Goal: Information Seeking & Learning: Check status

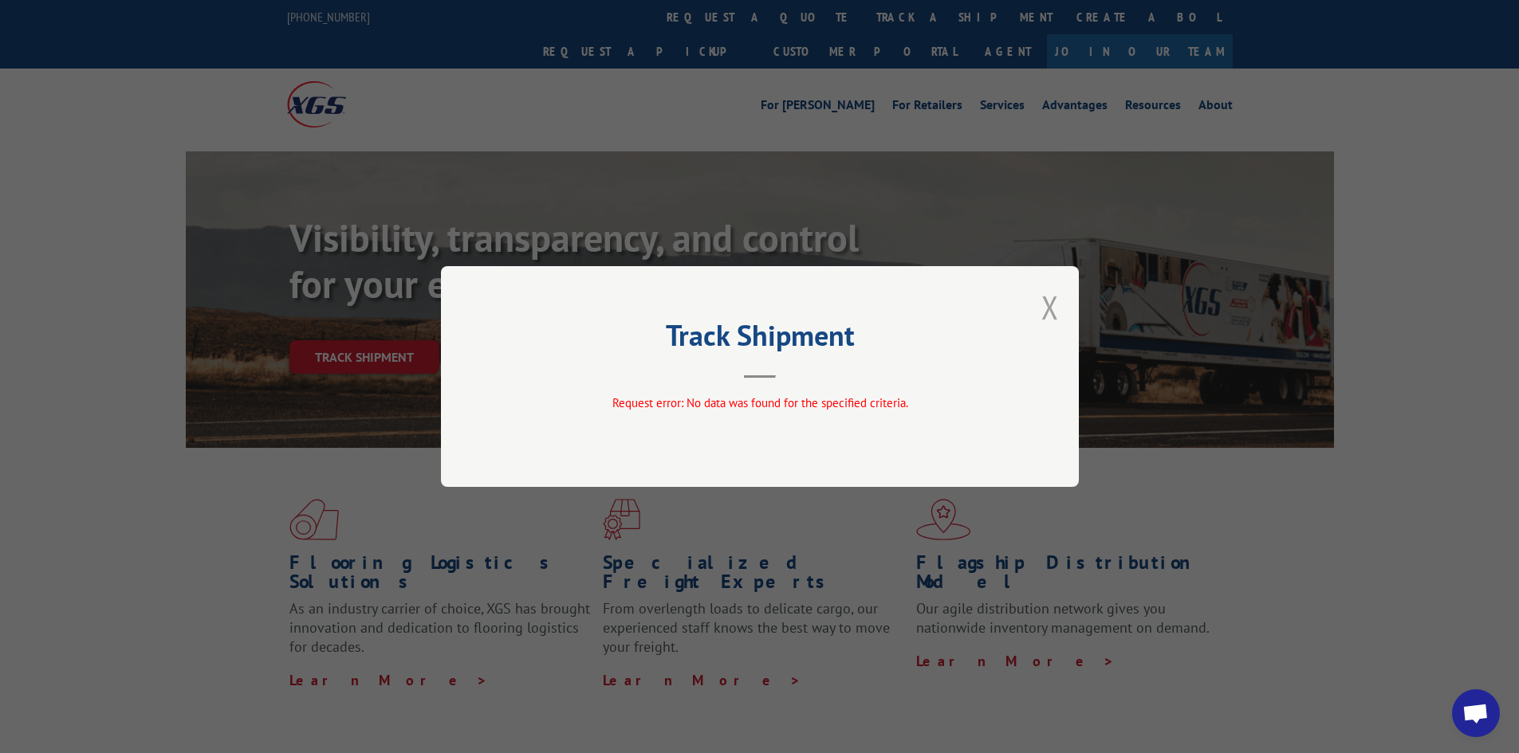
click at [1053, 305] on button "Close modal" at bounding box center [1050, 307] width 18 height 42
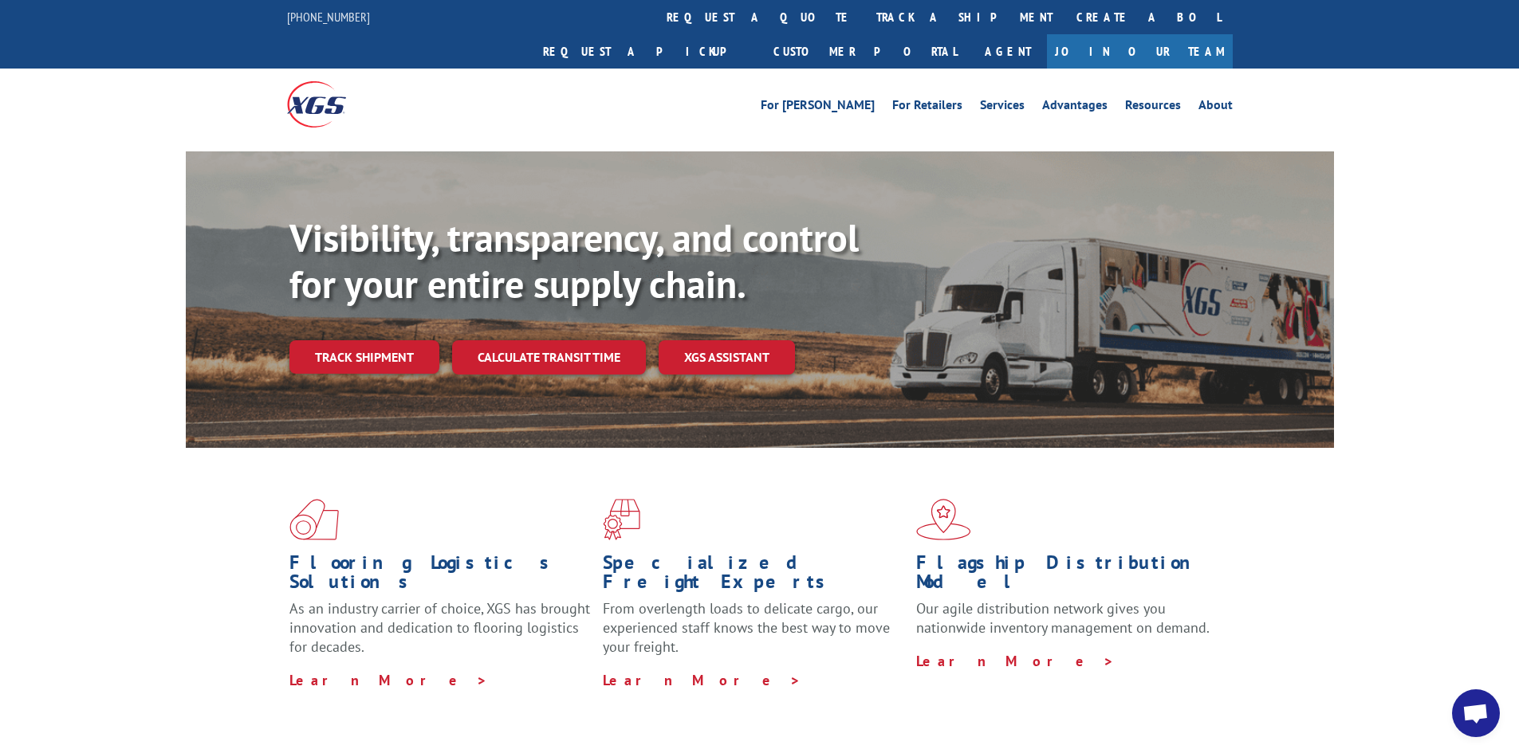
click at [348, 340] on link "Track shipment" at bounding box center [364, 356] width 150 height 33
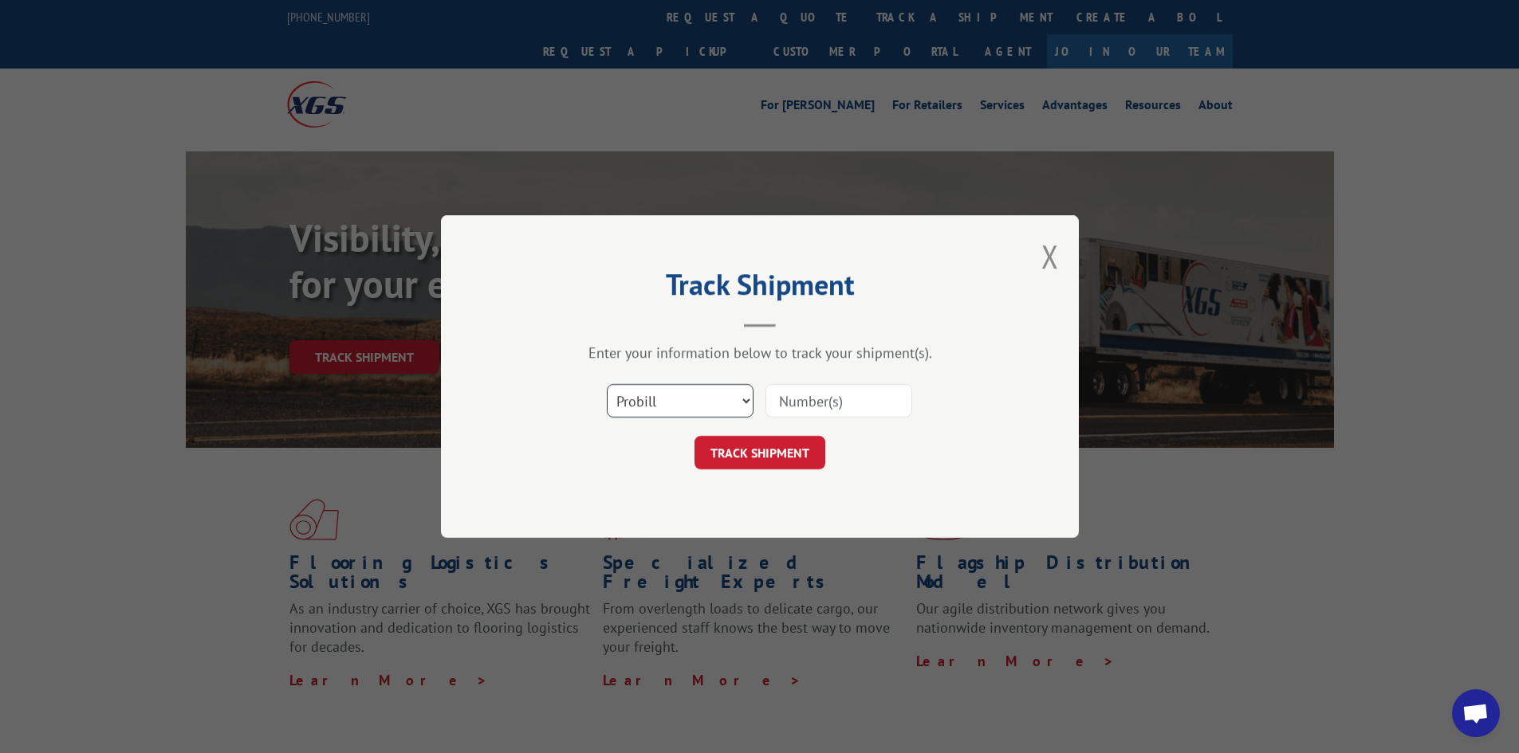
click at [734, 408] on select "Select category... Probill BOL PO" at bounding box center [680, 400] width 147 height 33
select select "po"
click at [607, 384] on select "Select category... Probill BOL PO" at bounding box center [680, 400] width 147 height 33
click at [852, 395] on input at bounding box center [838, 400] width 147 height 33
click at [874, 411] on input at bounding box center [838, 400] width 147 height 33
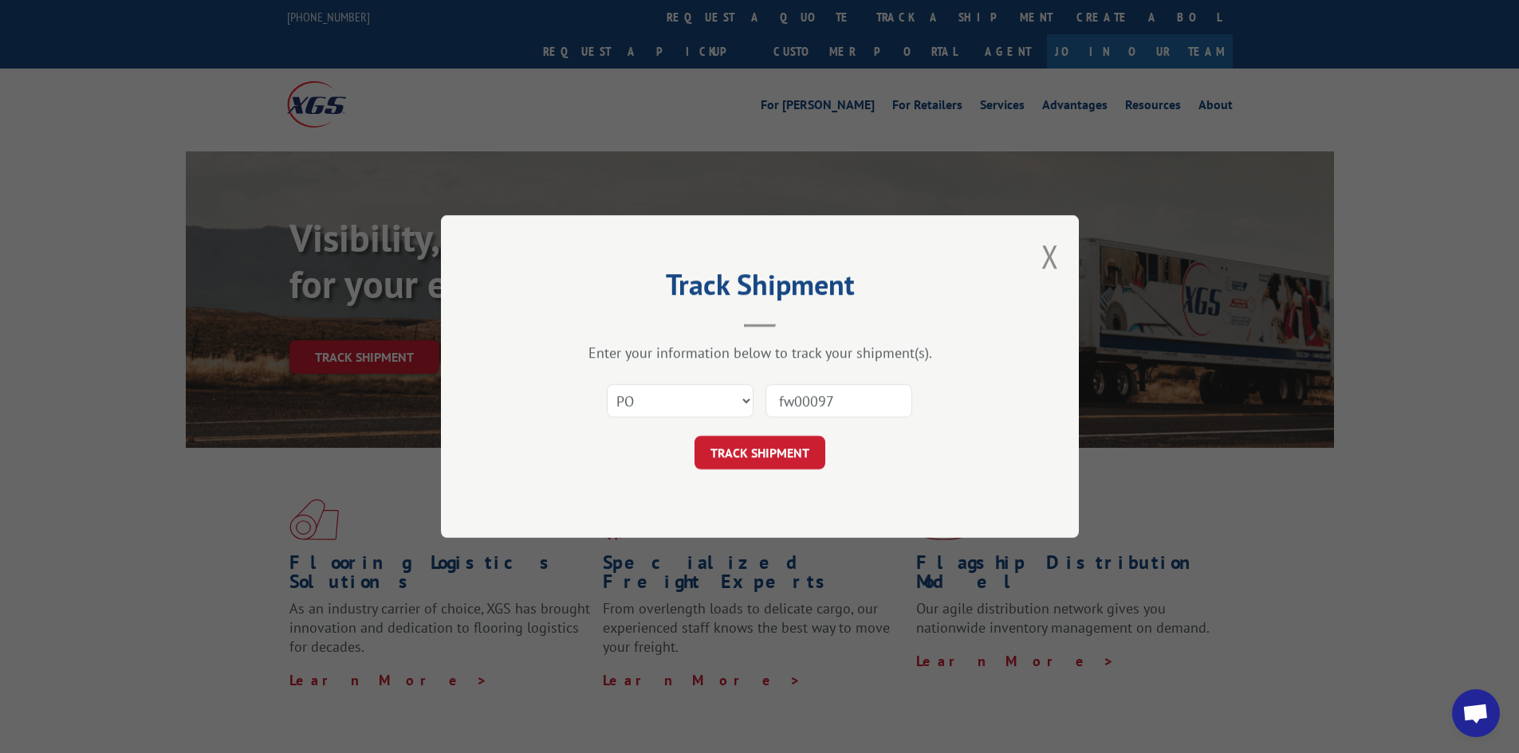
type input "fw000975"
click button "TRACK SHIPMENT" at bounding box center [759, 452] width 131 height 33
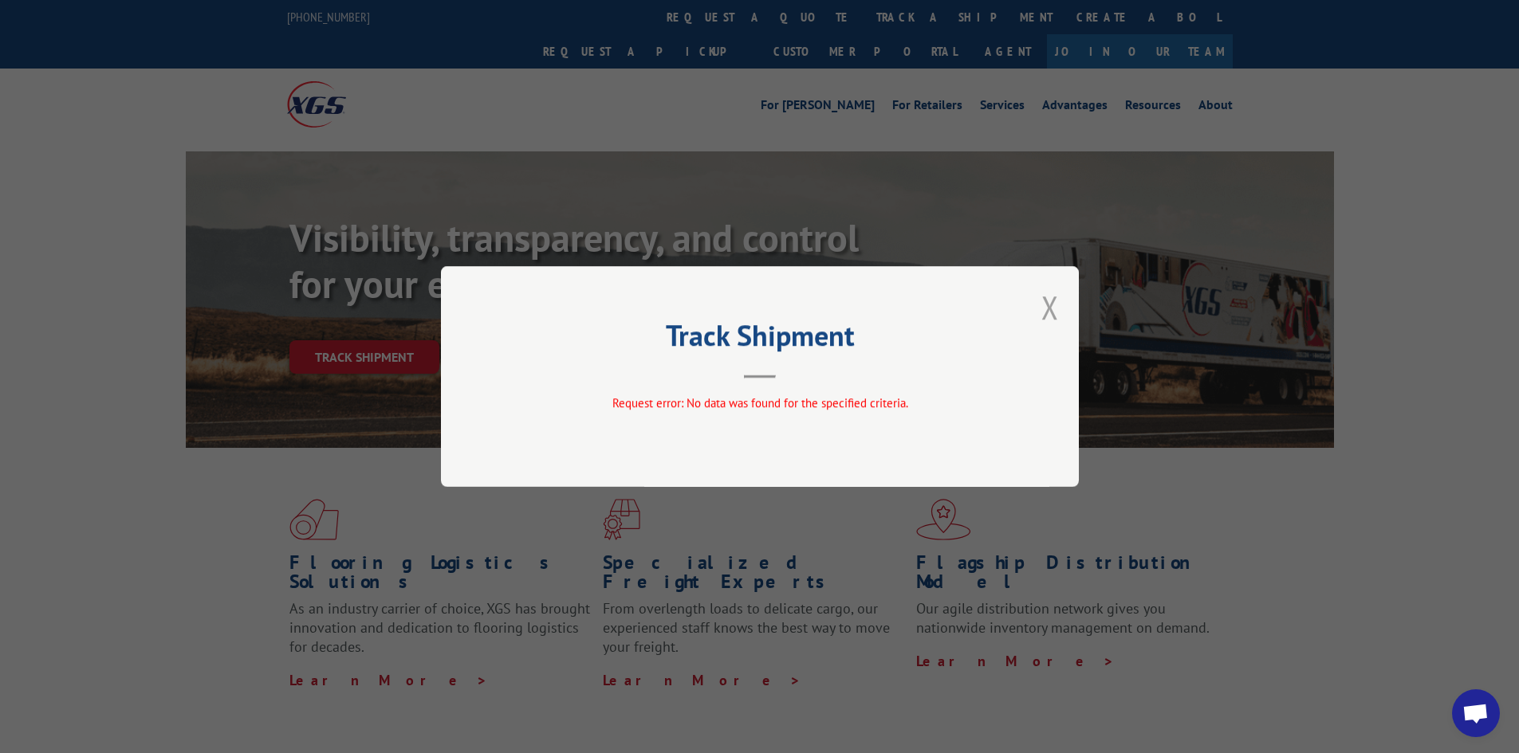
click at [1051, 303] on button "Close modal" at bounding box center [1050, 307] width 18 height 42
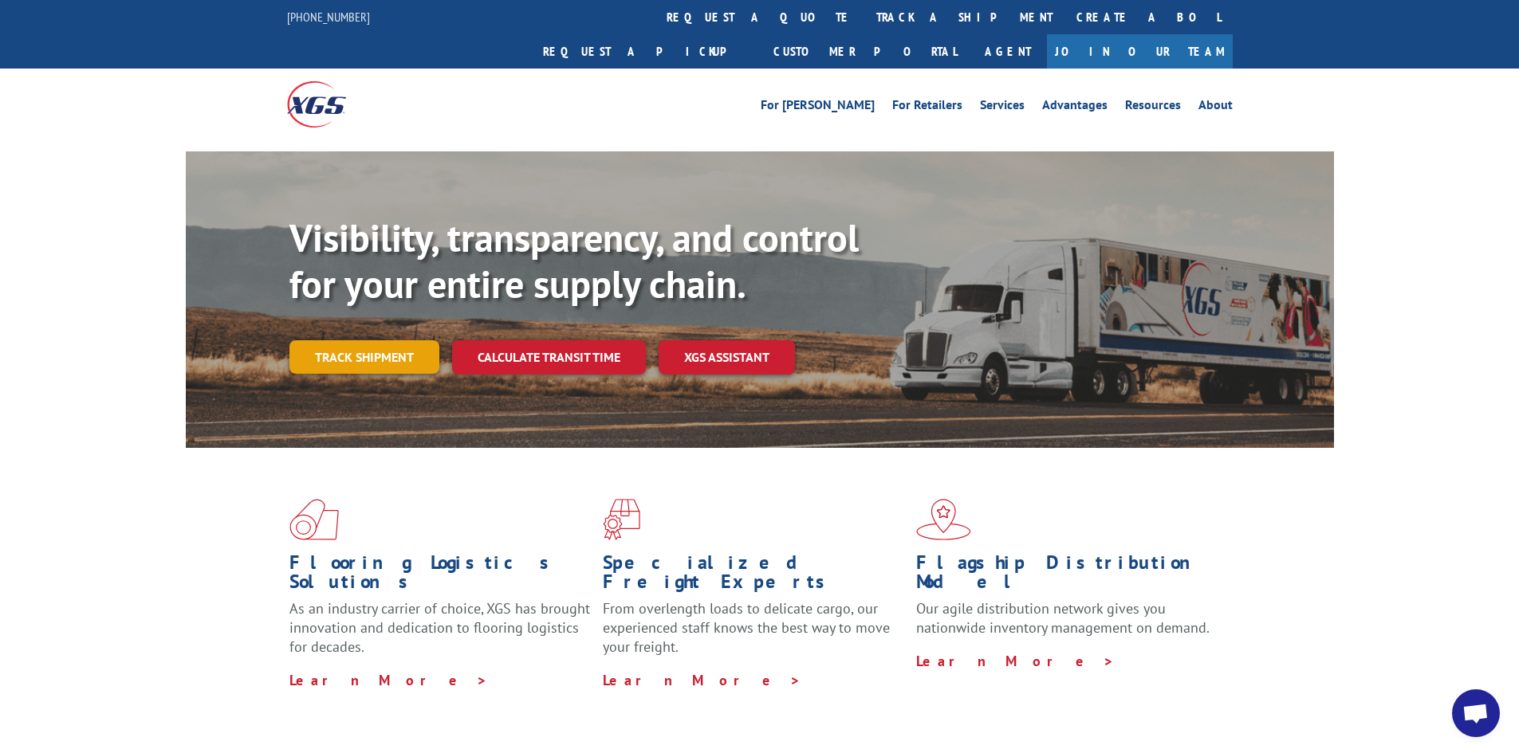
click at [384, 340] on link "Track shipment" at bounding box center [364, 356] width 150 height 33
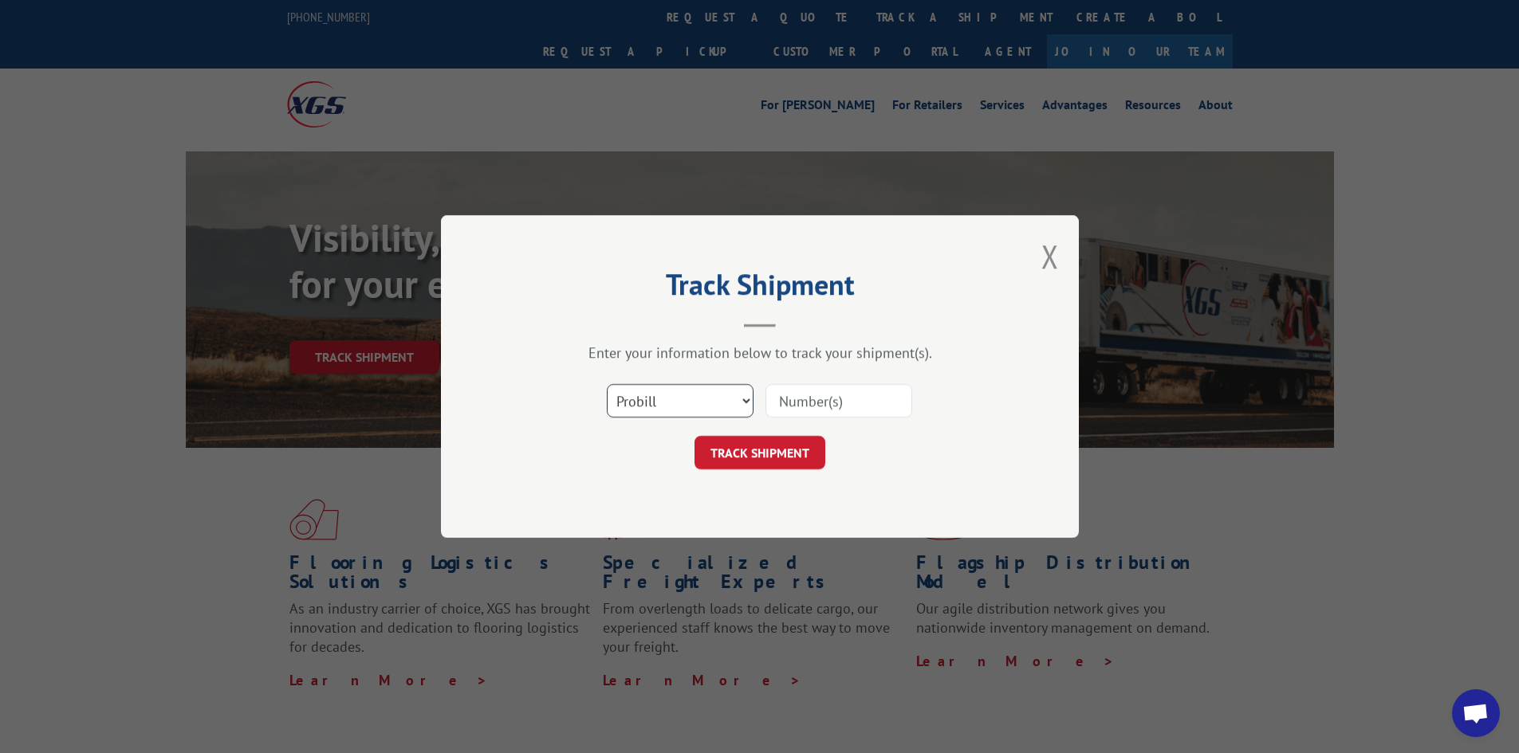
drag, startPoint x: 706, startPoint y: 388, endPoint x: 706, endPoint y: 398, distance: 9.6
click at [706, 388] on select "Select category... Probill BOL PO" at bounding box center [680, 400] width 147 height 33
select select "po"
click at [607, 384] on select "Select category... Probill BOL PO" at bounding box center [680, 400] width 147 height 33
click at [833, 404] on input at bounding box center [838, 400] width 147 height 33
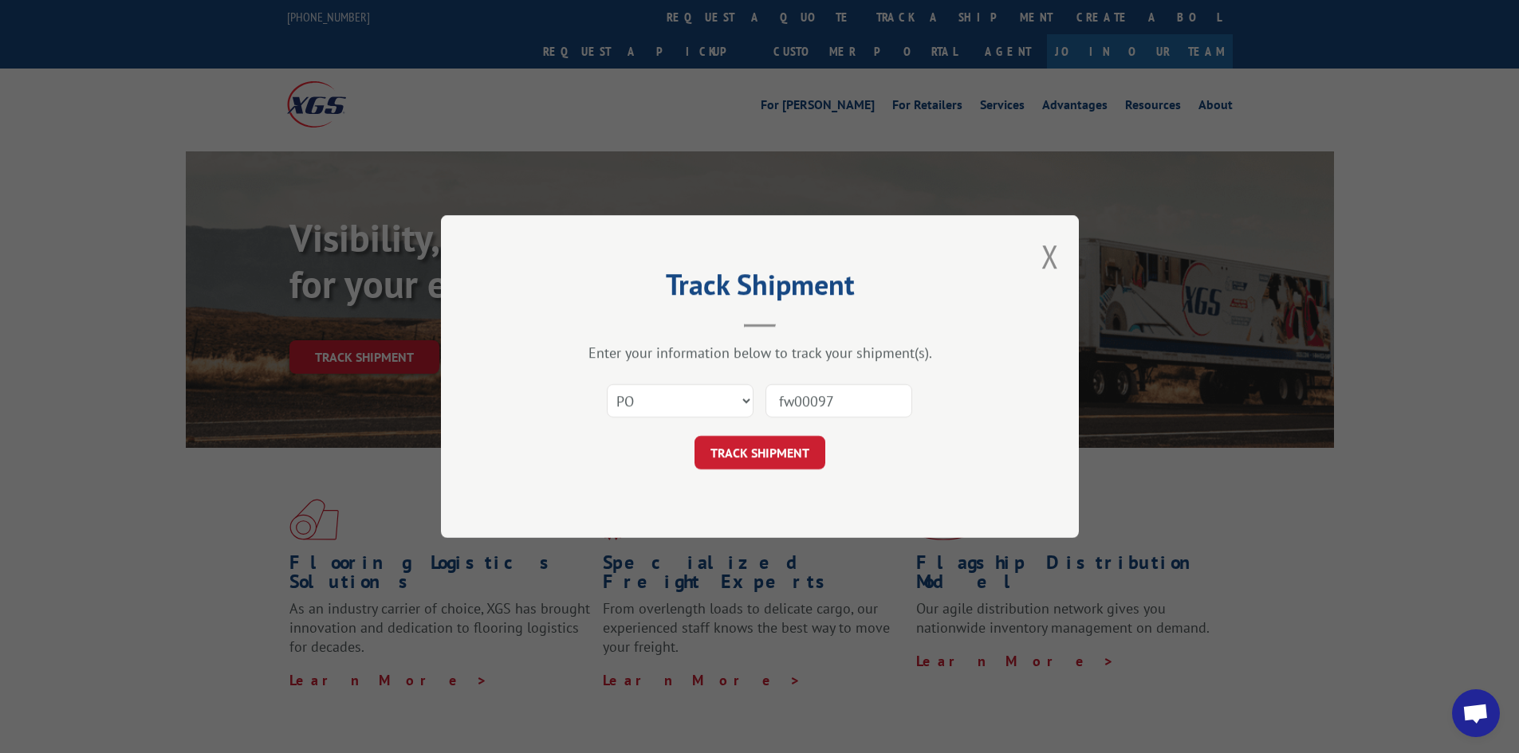
type input "fw000975"
click button "TRACK SHIPMENT" at bounding box center [759, 452] width 131 height 33
